Goal: Use online tool/utility: Utilize a website feature to perform a specific function

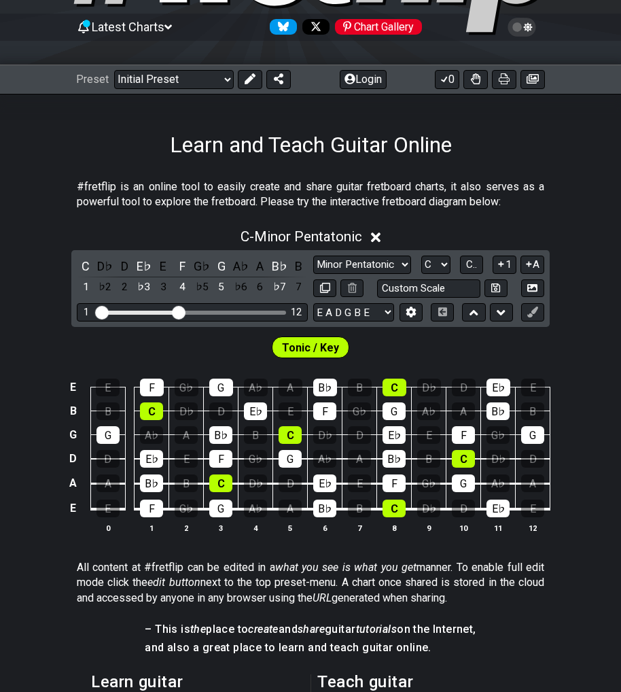
scroll to position [136, 0]
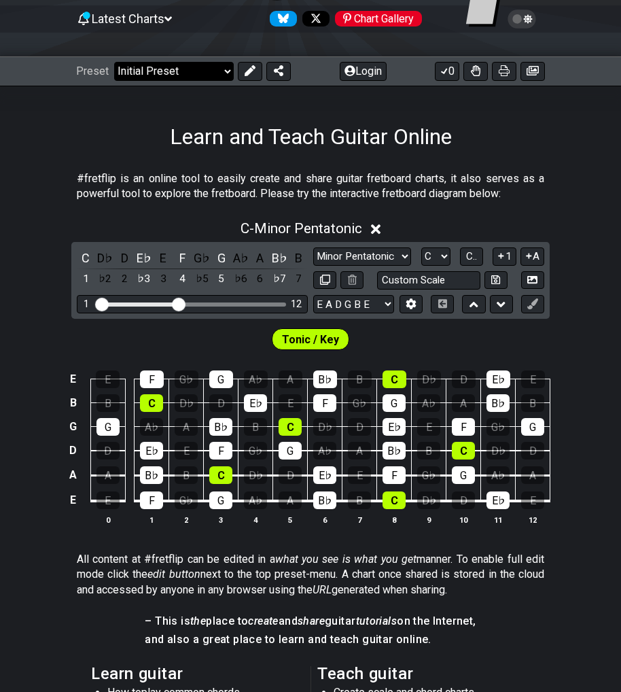
click at [230, 73] on select "Welcome to #fretflip! Initial Preset Custom Preset Minor Pentatonic Major Penta…" at bounding box center [174, 71] width 120 height 19
drag, startPoint x: 311, startPoint y: 129, endPoint x: 306, endPoint y: 103, distance: 26.4
click at [313, 116] on div "Learn and Teach Guitar Online" at bounding box center [310, 118] width 621 height 64
click at [281, 75] on icon at bounding box center [279, 70] width 10 height 11
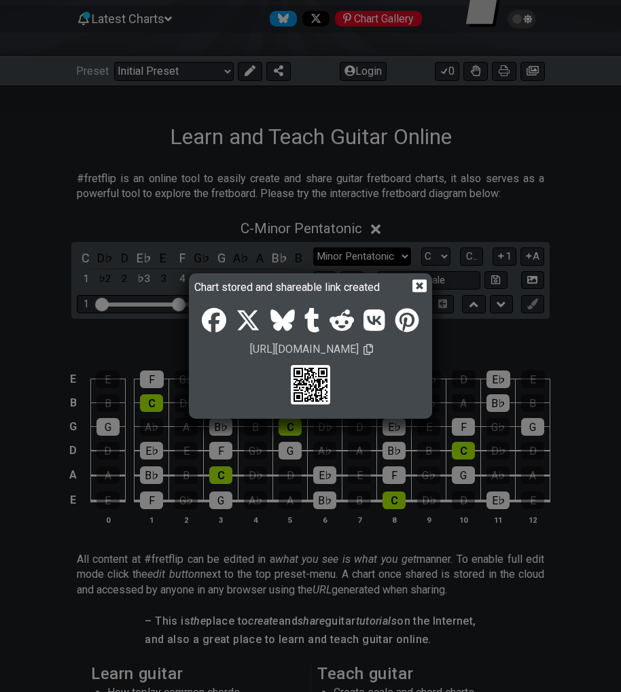
drag, startPoint x: 423, startPoint y: 285, endPoint x: 409, endPoint y: 261, distance: 28.0
click at [421, 282] on icon at bounding box center [419, 286] width 14 height 13
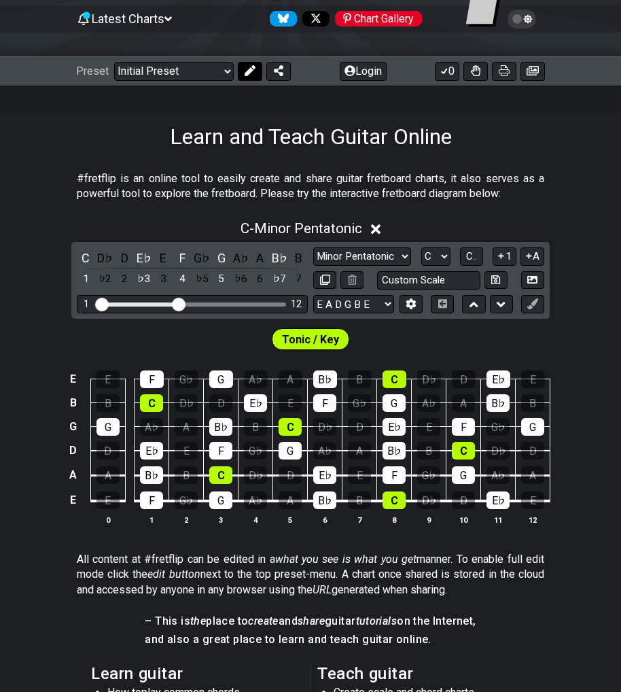
click at [250, 73] on icon at bounding box center [250, 70] width 11 height 11
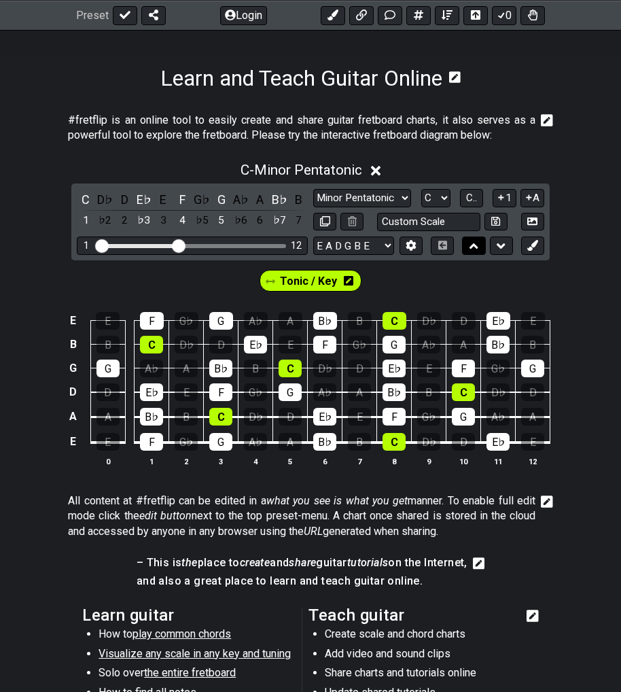
scroll to position [193, 0]
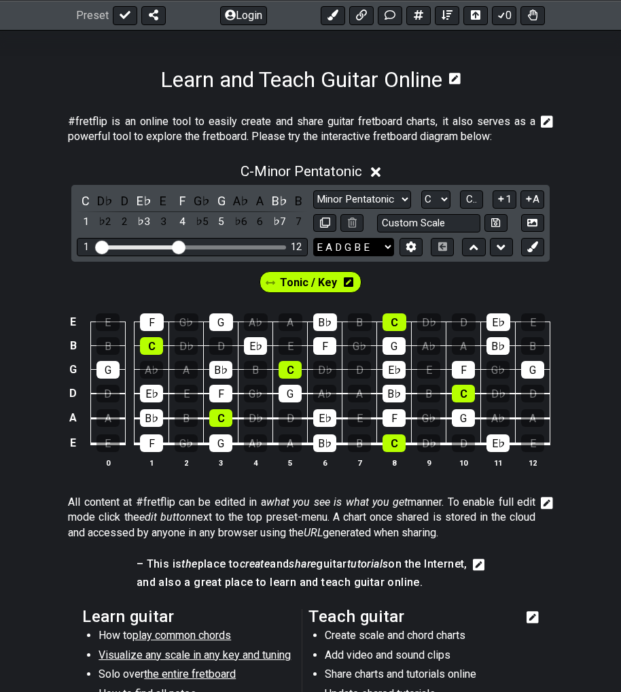
click at [374, 249] on select "E A D G B E E A D G B E E A D G B E B E A D F♯ B A D G C E A D A D G B E E♭ A♭ …" at bounding box center [353, 247] width 81 height 18
select select "B E A D G"
click at [313, 238] on select "E A D G B E E A D G B E E A D G B E B E A D F♯ B A D G C E A D A D G B E E♭ A♭ …" at bounding box center [353, 247] width 81 height 18
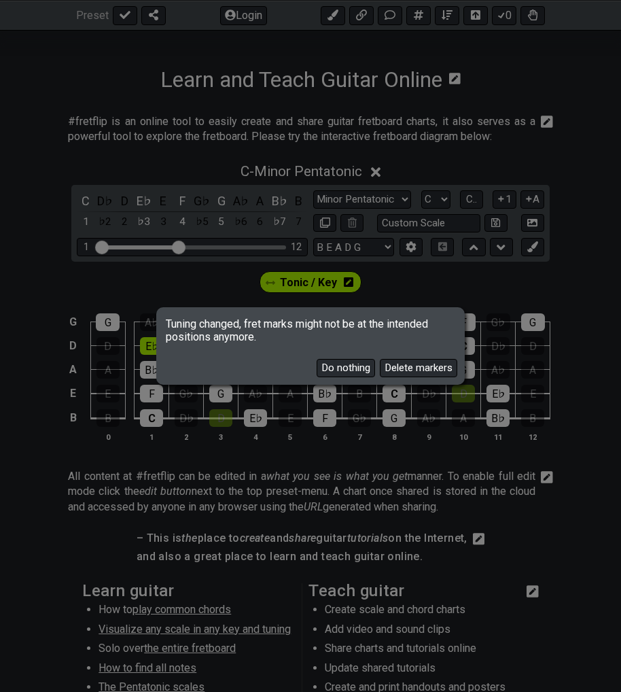
click at [364, 370] on button "Do nothing" at bounding box center [346, 368] width 58 height 18
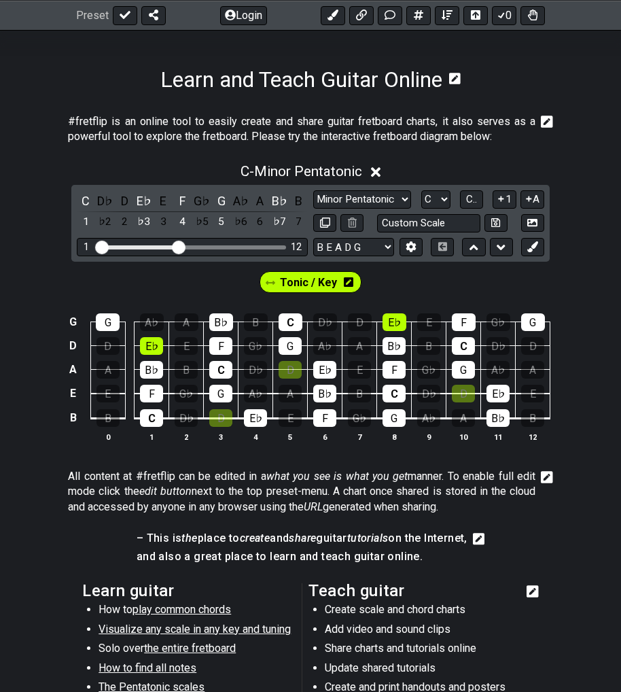
click at [323, 287] on span "Tonic / Key" at bounding box center [308, 282] width 57 height 20
drag, startPoint x: 452, startPoint y: 297, endPoint x: 451, endPoint y: 285, distance: 11.6
click at [452, 293] on section "Tonic / Key G G A♭ A B♭ B C D♭ D E♭ E F G♭ G D D E♭ E F G♭ G A♭ A B♭ B C D♭ D A…" at bounding box center [310, 361] width 621 height 199
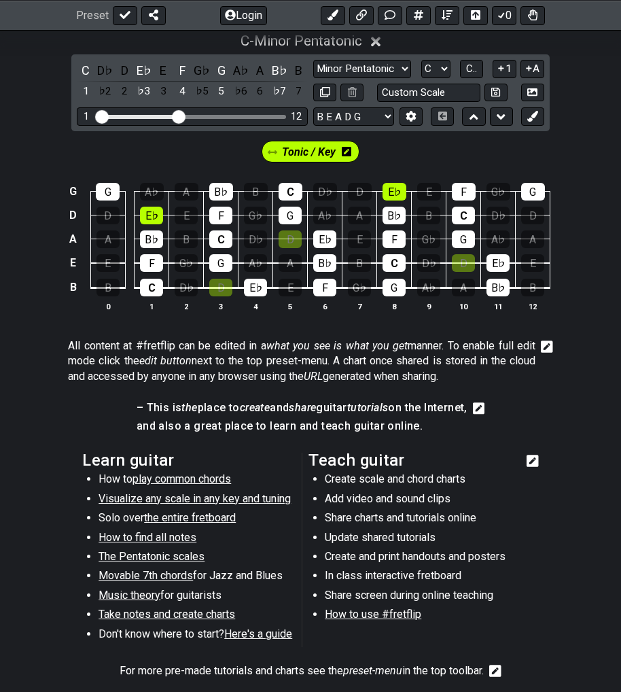
scroll to position [329, 0]
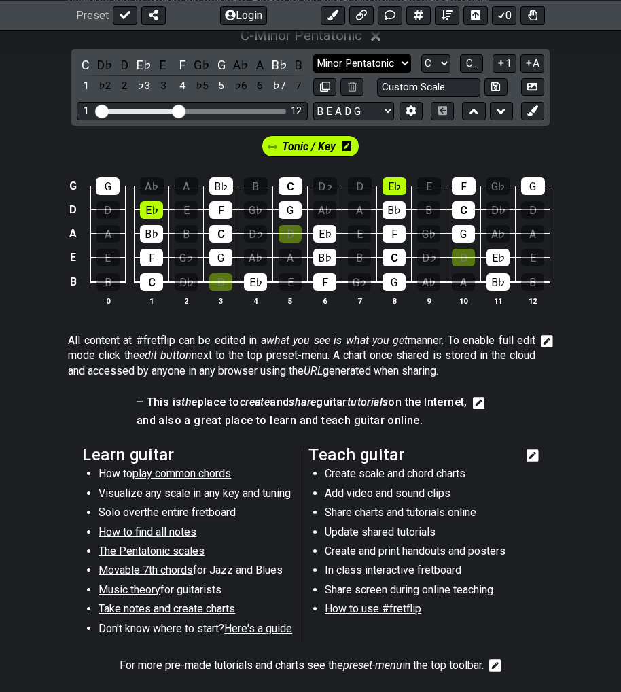
click at [410, 60] on select "Minor Pentatonic Click to edit Minor Pentatonic Major Pentatonic Minor Blues Ma…" at bounding box center [362, 63] width 98 height 18
click at [313, 54] on select "Minor Pentatonic Click to edit Minor Pentatonic Major Pentatonic Minor Blues Ma…" at bounding box center [362, 63] width 98 height 18
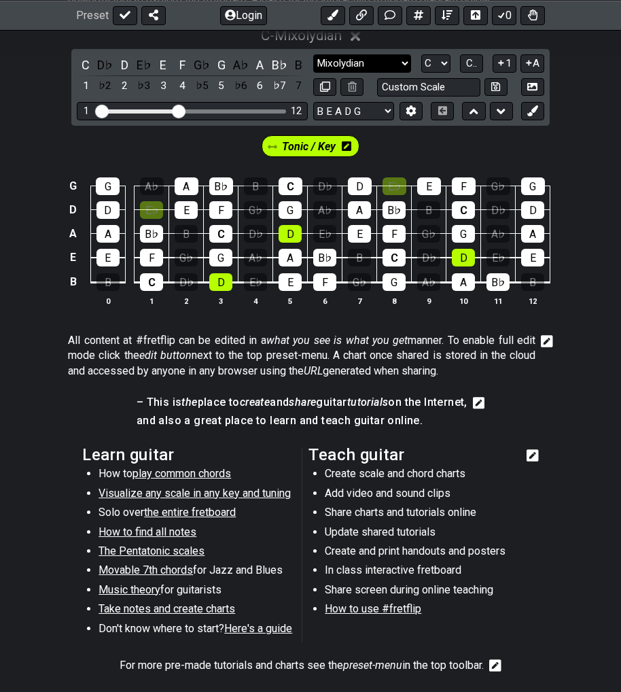
click at [395, 58] on select "Minor Pentatonic Click to edit Minor Pentatonic Major Pentatonic Minor Blues Ma…" at bounding box center [362, 63] width 98 height 18
select select "Dominant 7th"
click at [313, 54] on select "Minor Pentatonic Click to edit Minor Pentatonic Major Pentatonic Minor Blues Ma…" at bounding box center [362, 63] width 98 height 18
